Goal: Task Accomplishment & Management: Use online tool/utility

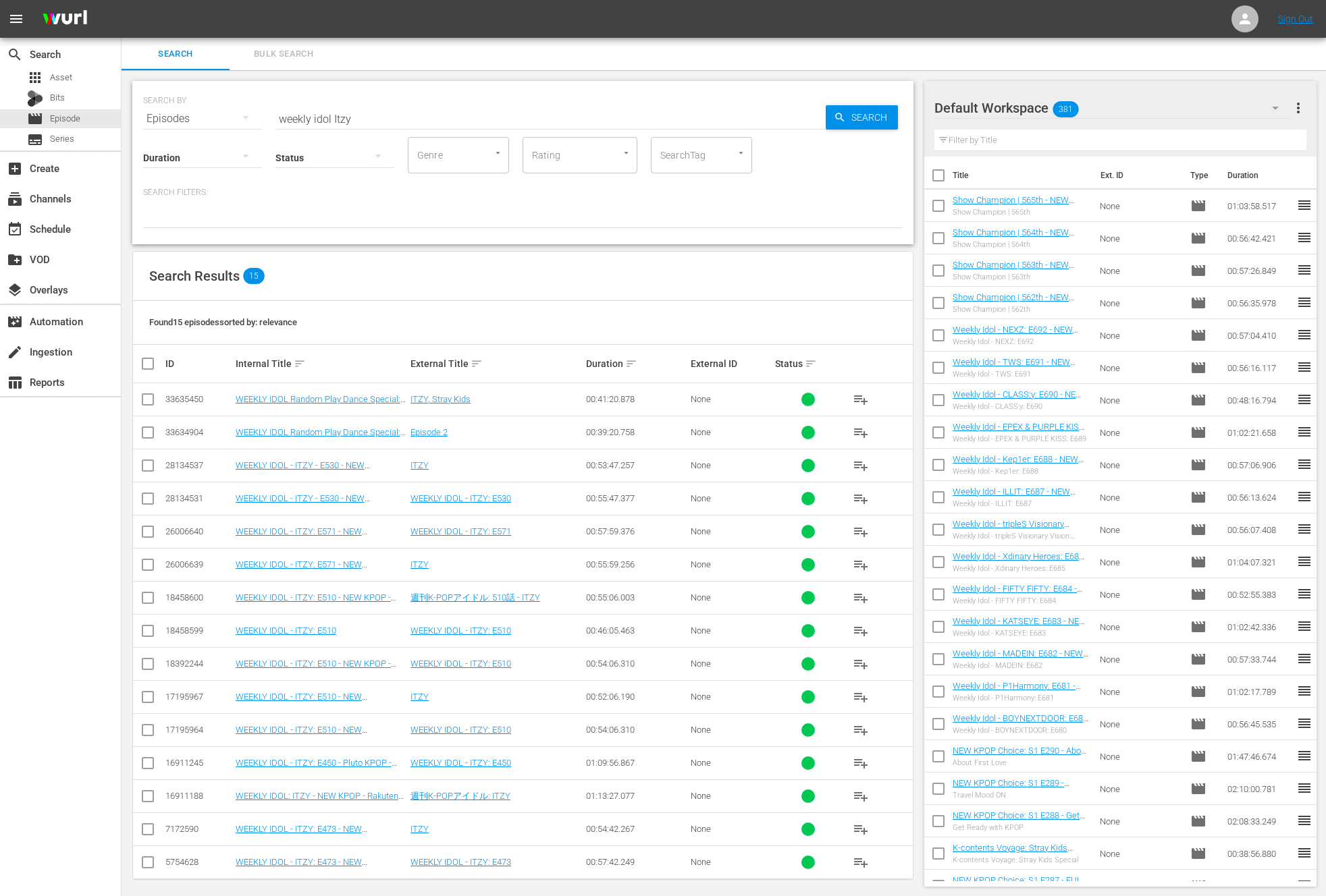
scroll to position [8, 0]
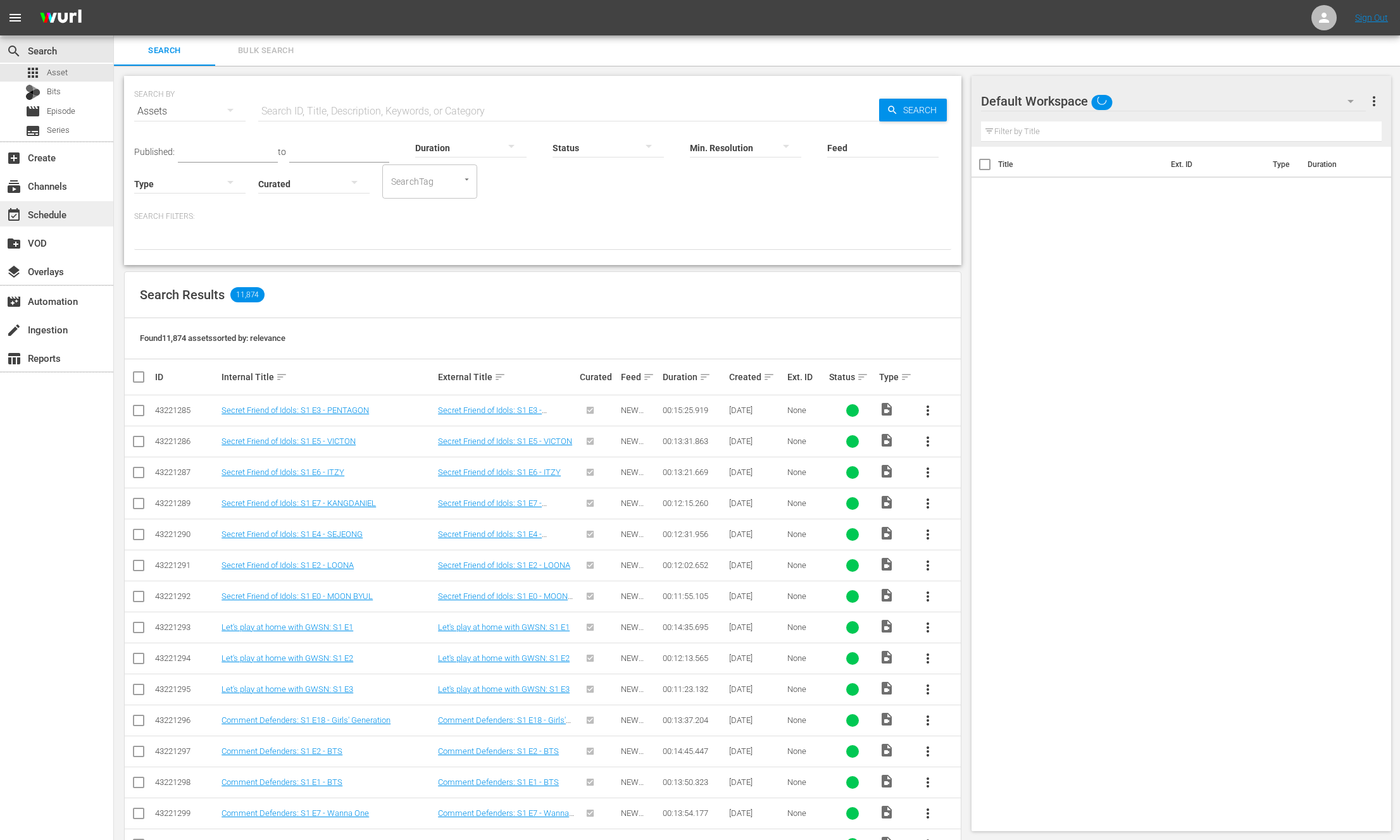
click at [26, 216] on div "event_available Schedule" at bounding box center [35, 212] width 71 height 11
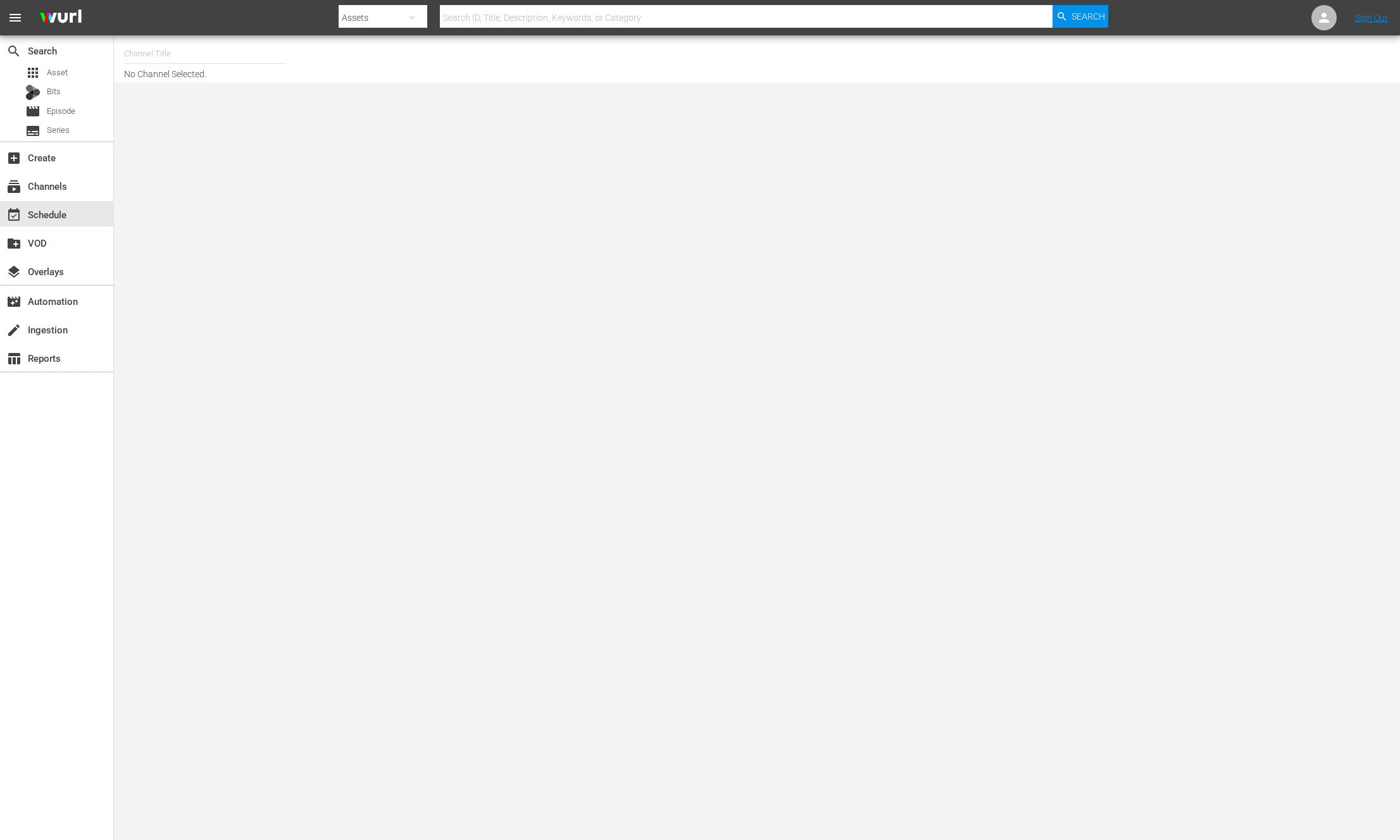
click at [216, 60] on input "text" at bounding box center [205, 53] width 162 height 30
type input "b"
click at [168, 185] on div "NEW KPOP (617 - newidco_newkid_1)" at bounding box center [298, 180] width 328 height 30
type input "NEW KPOP (617 - newidco_newkid_1)"
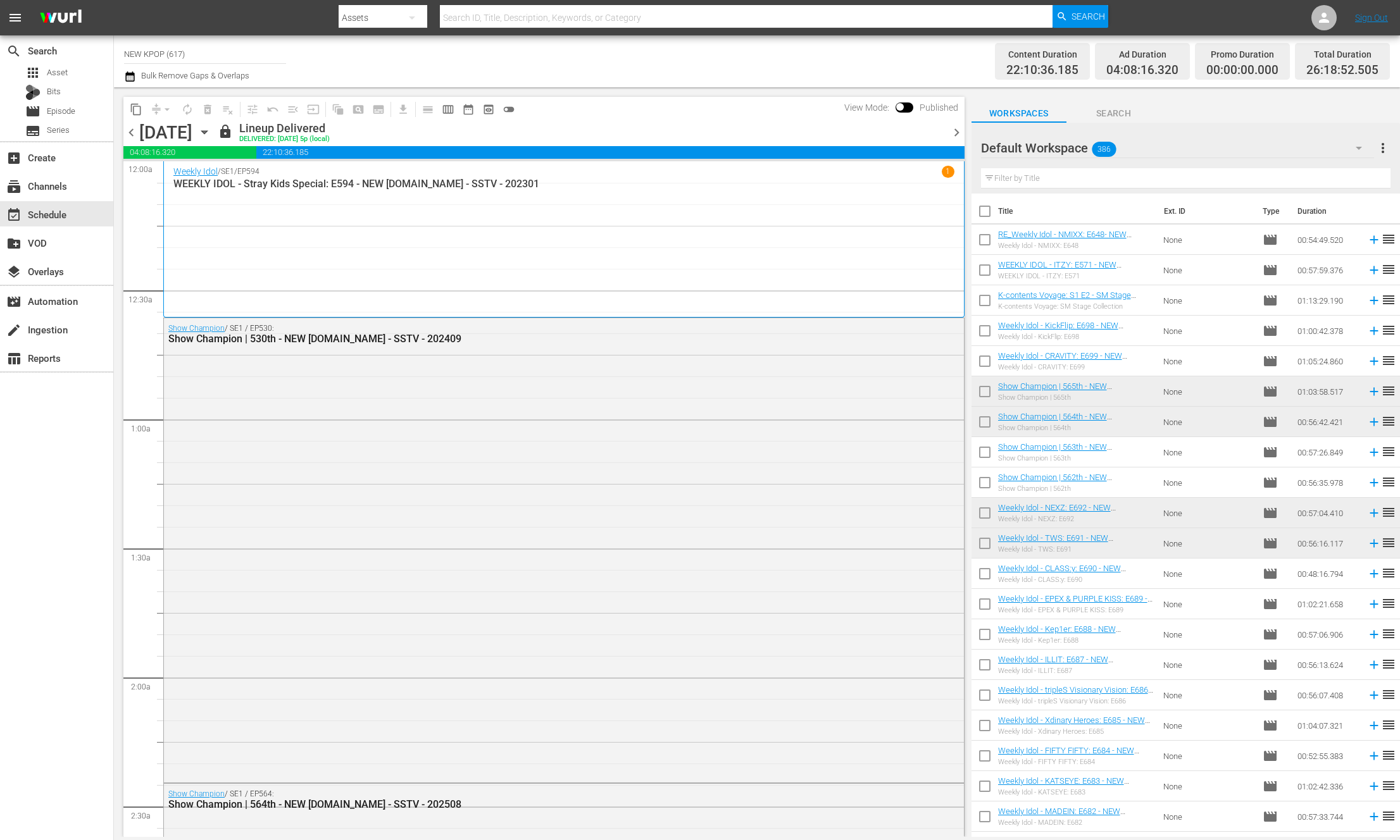
click at [956, 139] on span "chevron_right" at bounding box center [956, 132] width 16 height 16
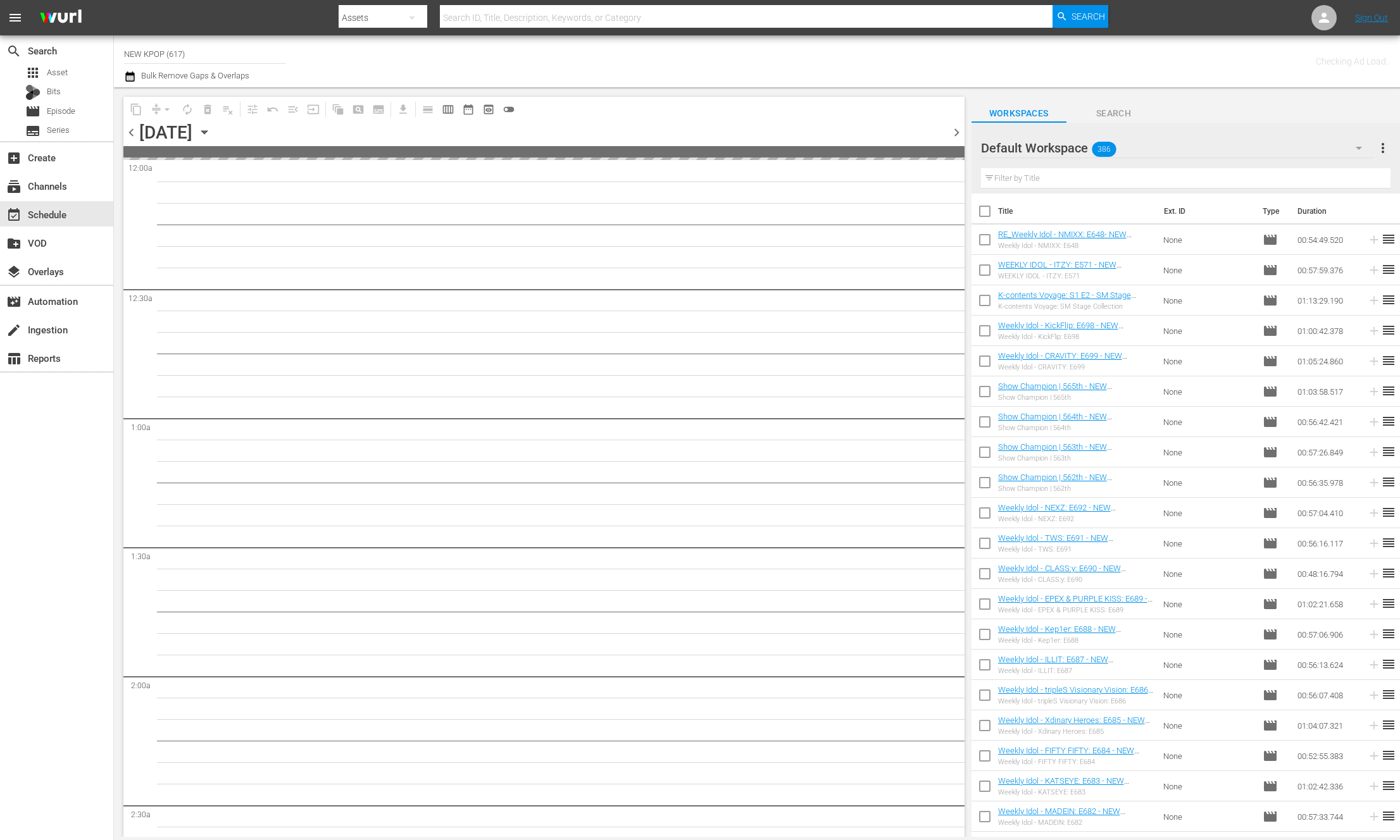
click at [211, 131] on icon "button" at bounding box center [204, 131] width 14 height 14
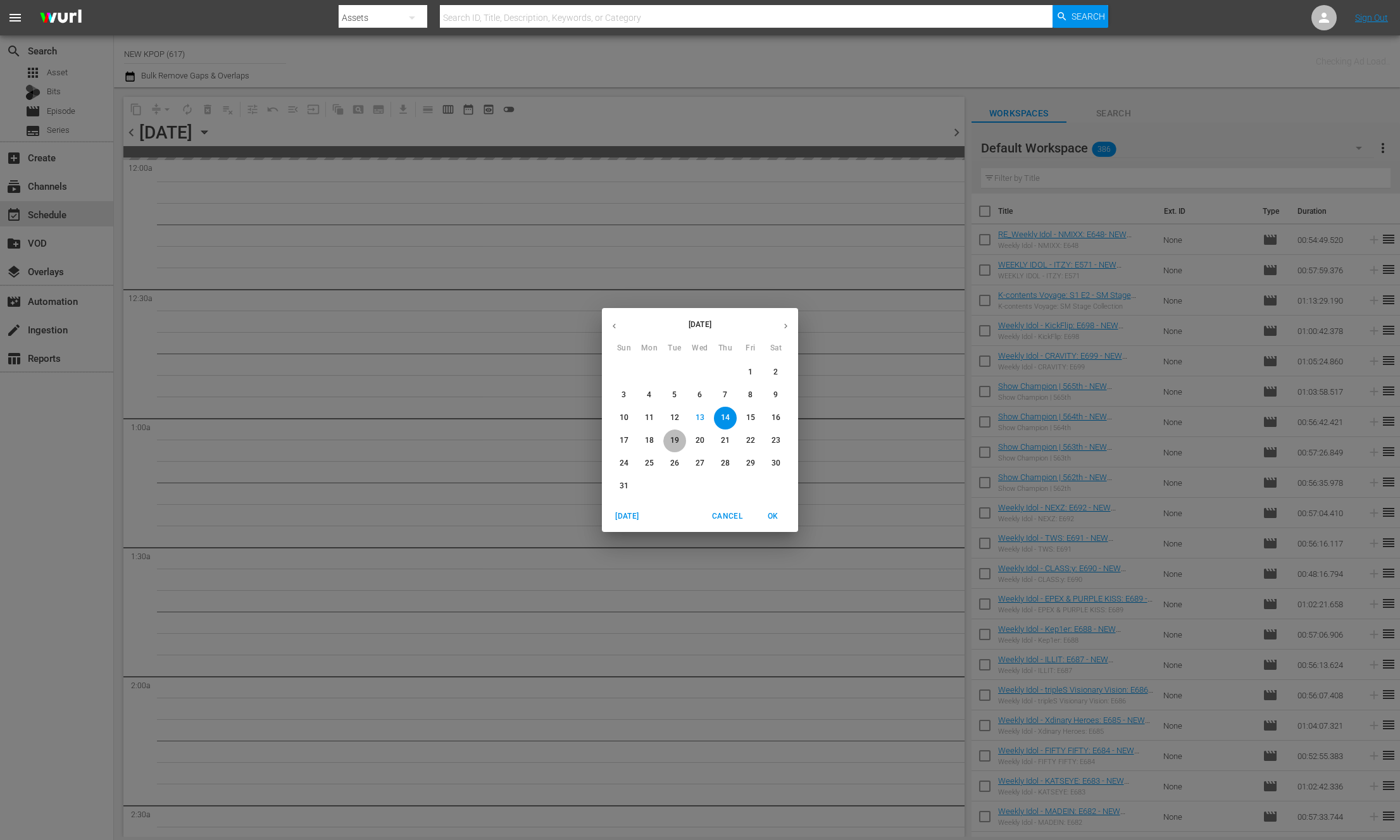
click at [668, 443] on span "19" at bounding box center [674, 440] width 23 height 11
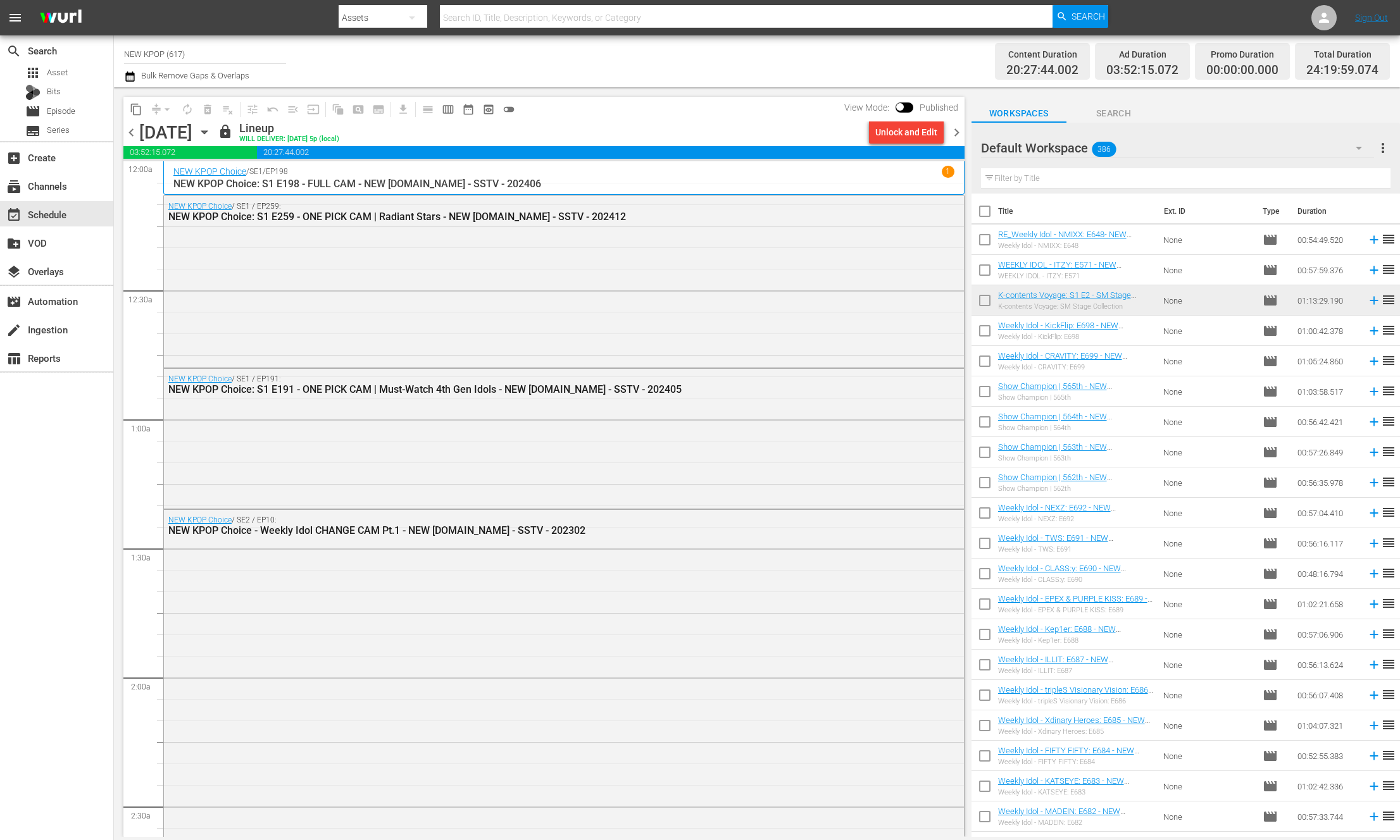
click at [211, 136] on icon "button" at bounding box center [204, 131] width 14 height 14
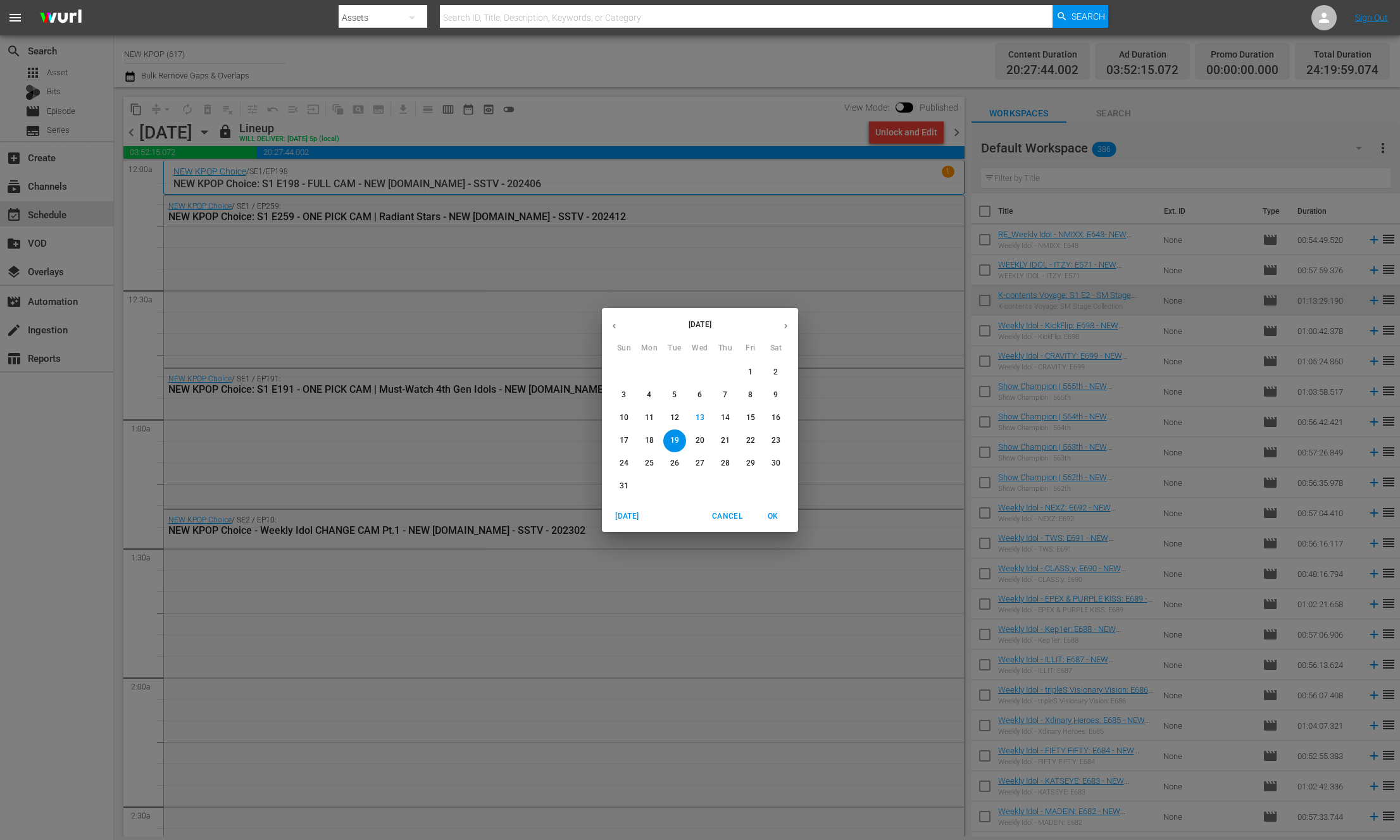
click at [752, 437] on p "22" at bounding box center [750, 440] width 9 height 11
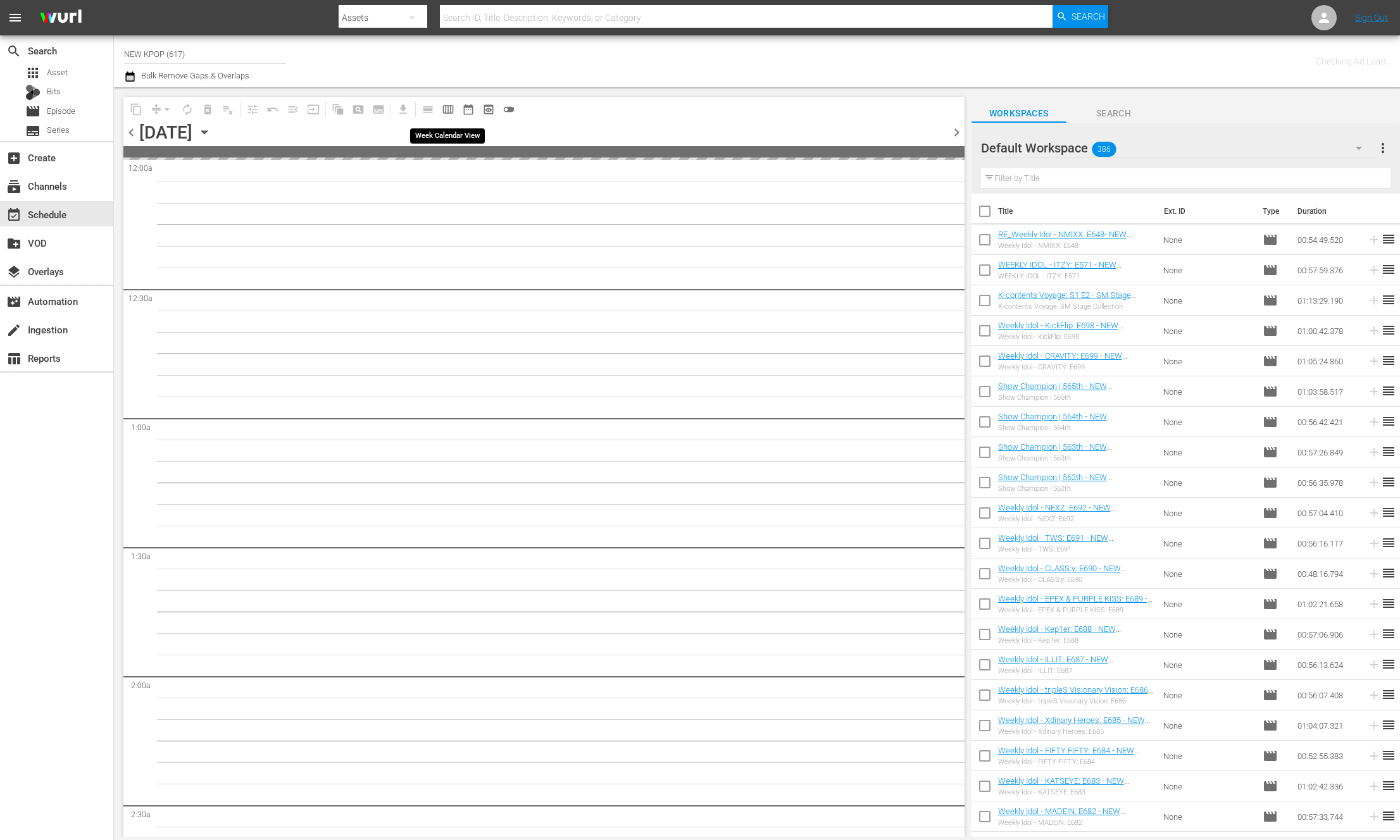
click at [442, 111] on span "calendar_view_week_outlined" at bounding box center [448, 109] width 13 height 13
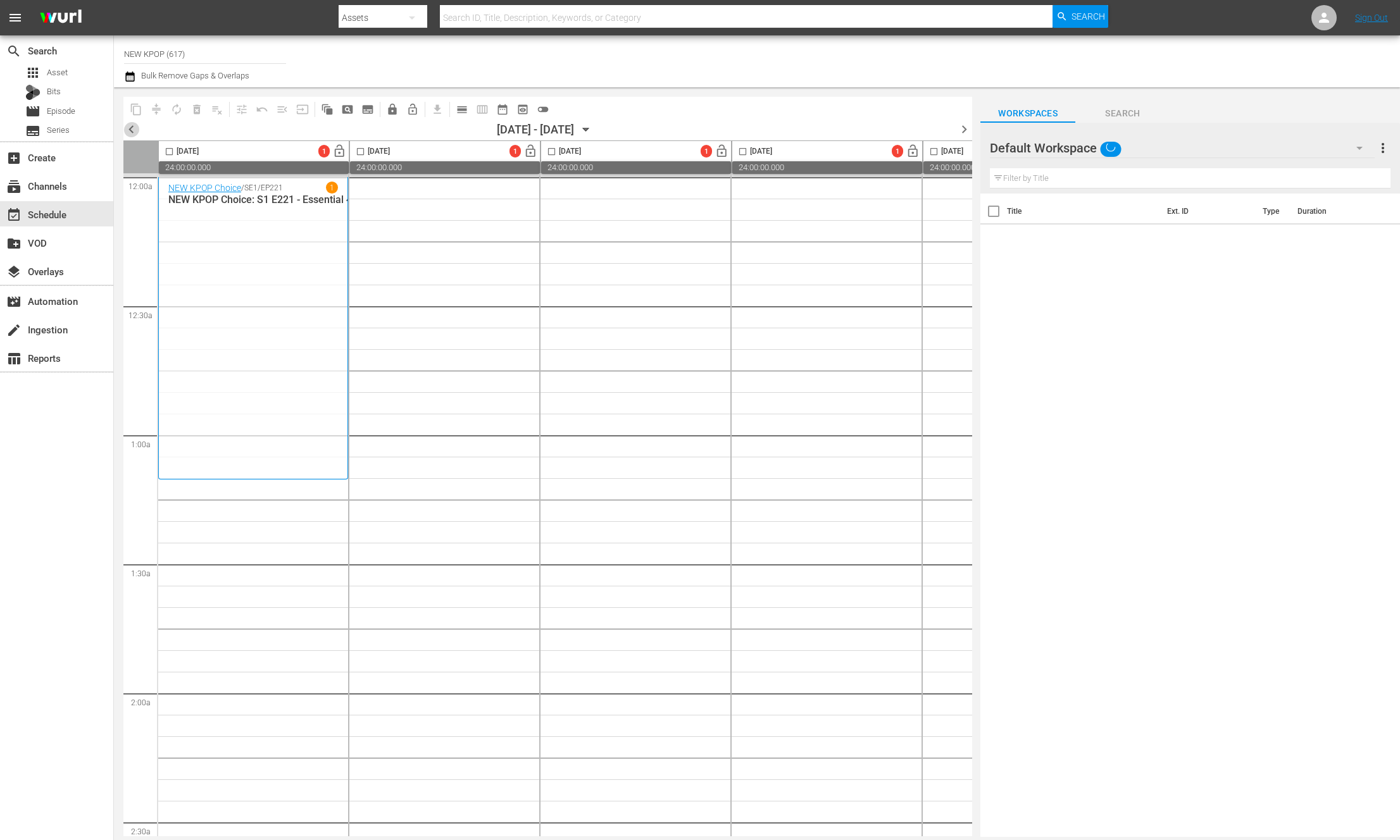
click at [136, 131] on span "chevron_left" at bounding box center [131, 129] width 16 height 16
